Goal: Task Accomplishment & Management: Manage account settings

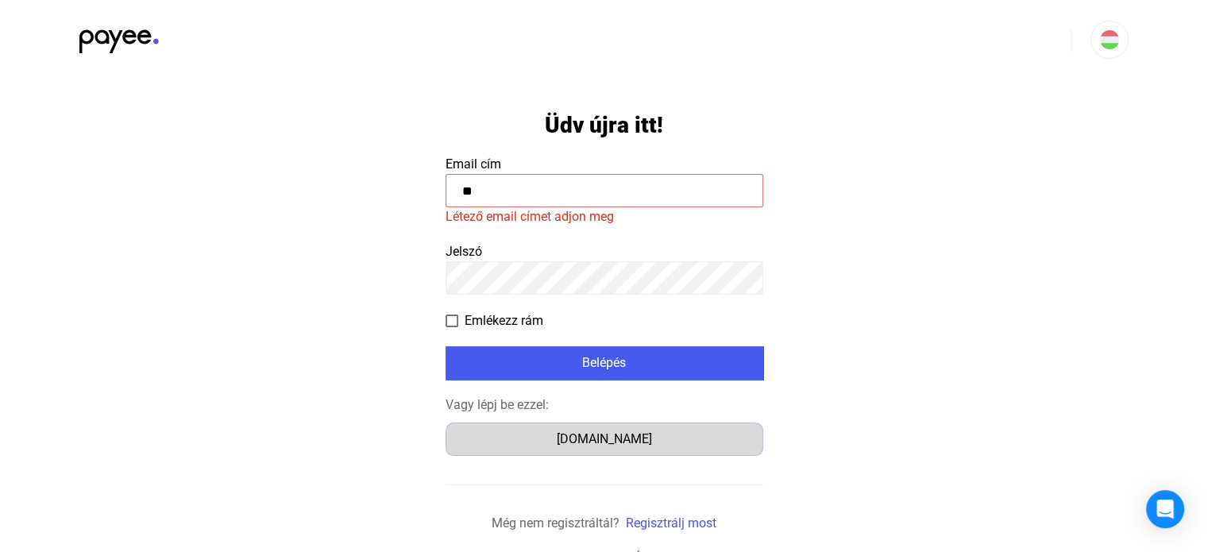
type input "**"
click at [600, 431] on div "[DOMAIN_NAME]" at bounding box center [604, 439] width 307 height 19
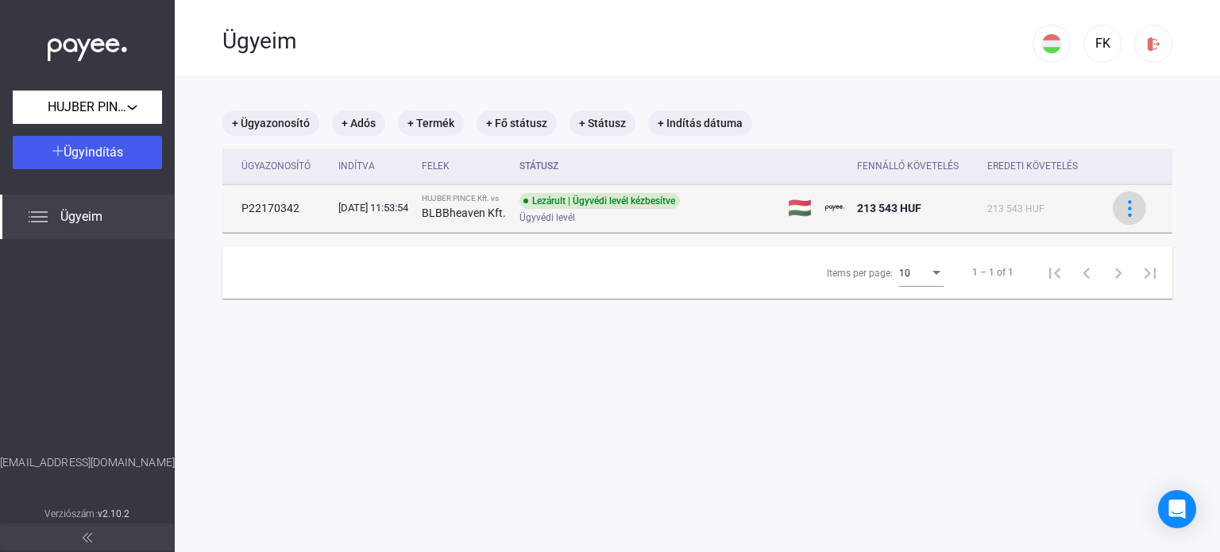
click at [1121, 210] on img at bounding box center [1129, 208] width 17 height 17
click at [1120, 210] on div at bounding box center [610, 276] width 1220 height 552
click at [616, 213] on div "Lezárult | Ügyvédi levél kézbesítve Ügyvédi levél" at bounding box center [645, 208] width 253 height 31
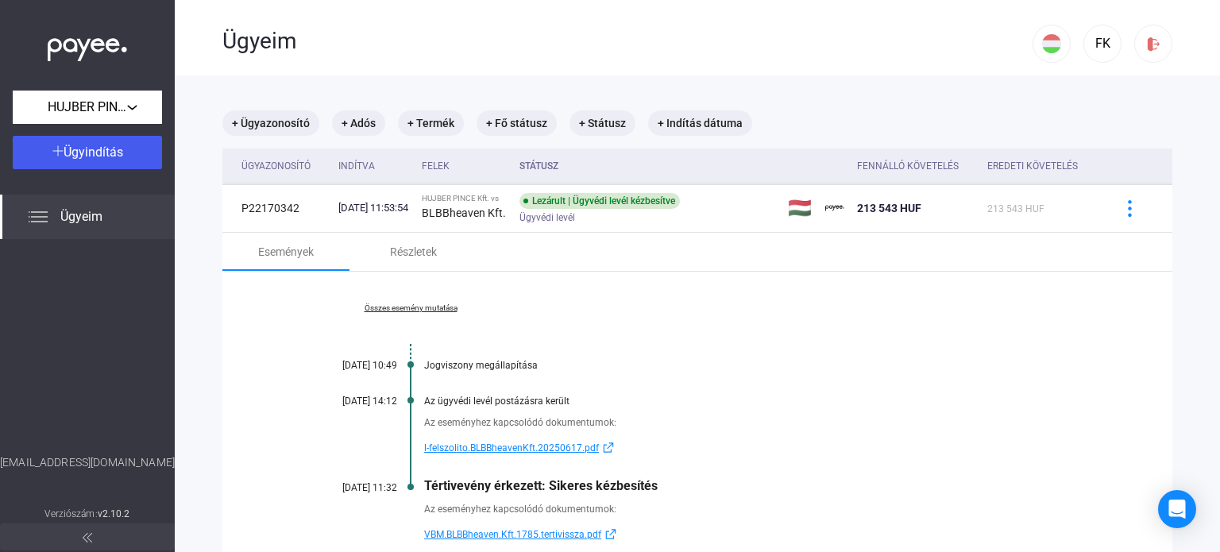
scroll to position [140, 0]
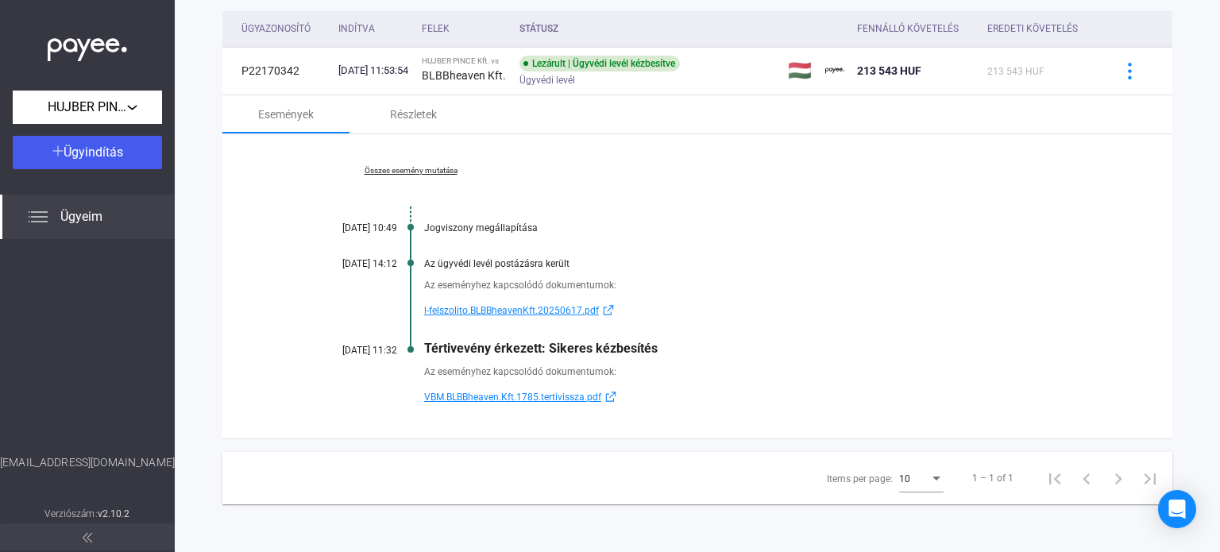
click at [497, 310] on span "l-felszolito.BLBBheavenKft.20250617.pdf" at bounding box center [511, 310] width 175 height 19
